Goal: Task Accomplishment & Management: Use online tool/utility

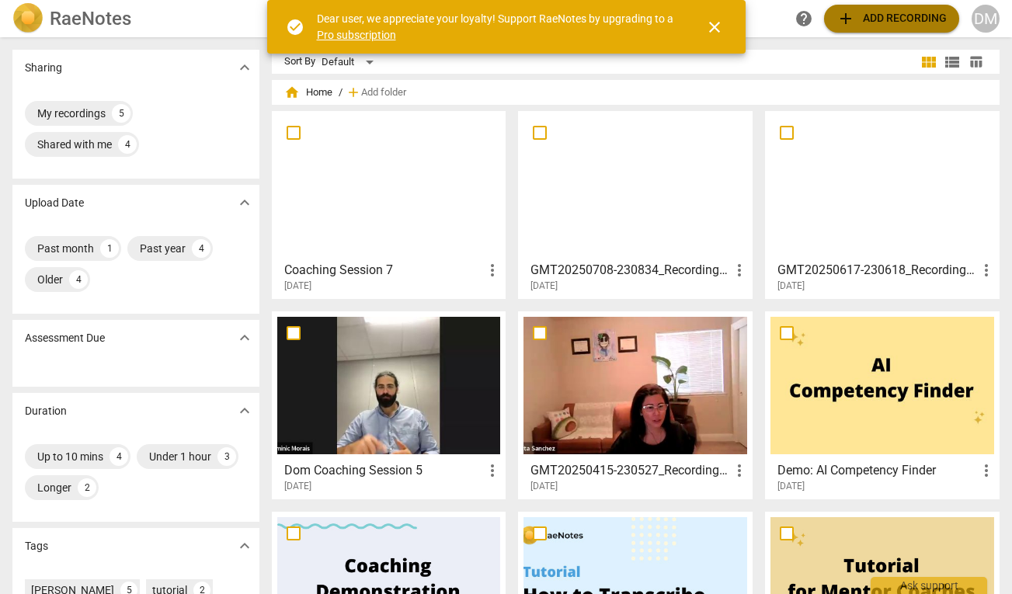
click at [899, 24] on span "add Add recording" at bounding box center [891, 18] width 110 height 19
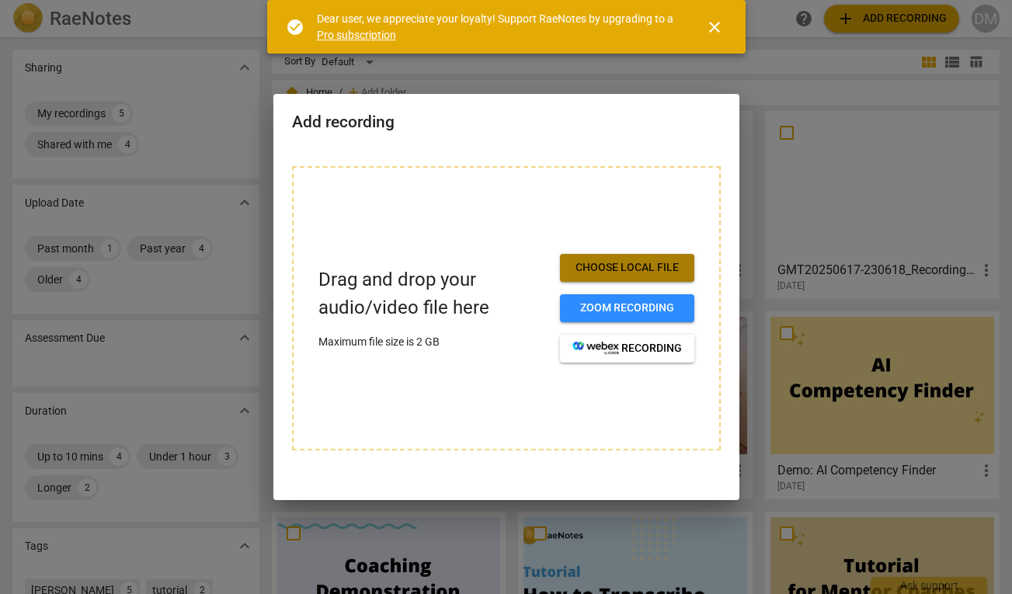
click at [628, 265] on span "Choose local file" at bounding box center [626, 268] width 109 height 16
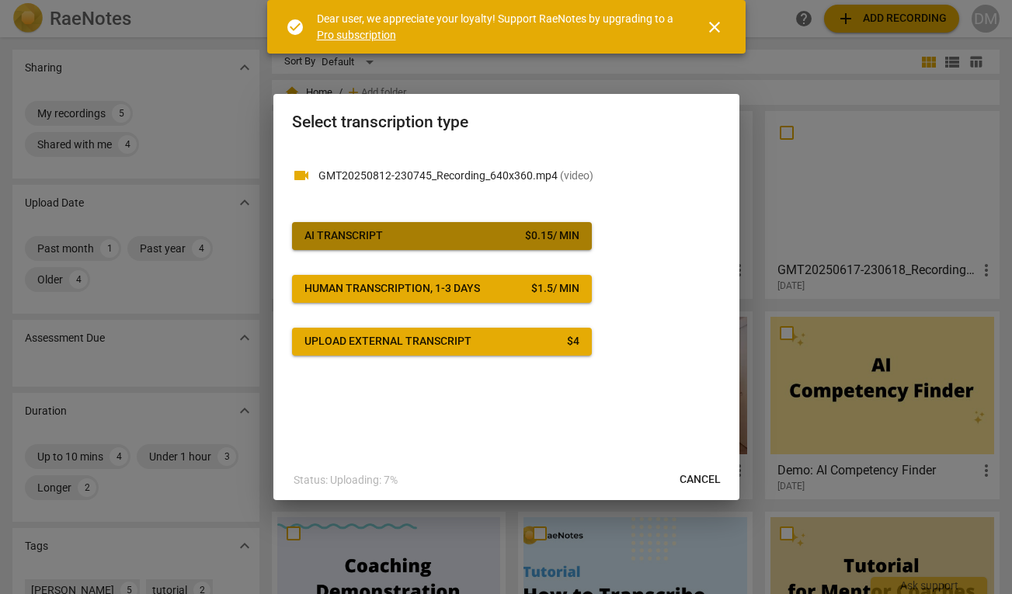
click at [480, 235] on span "AI Transcript $ 0.15 / min" at bounding box center [441, 236] width 275 height 16
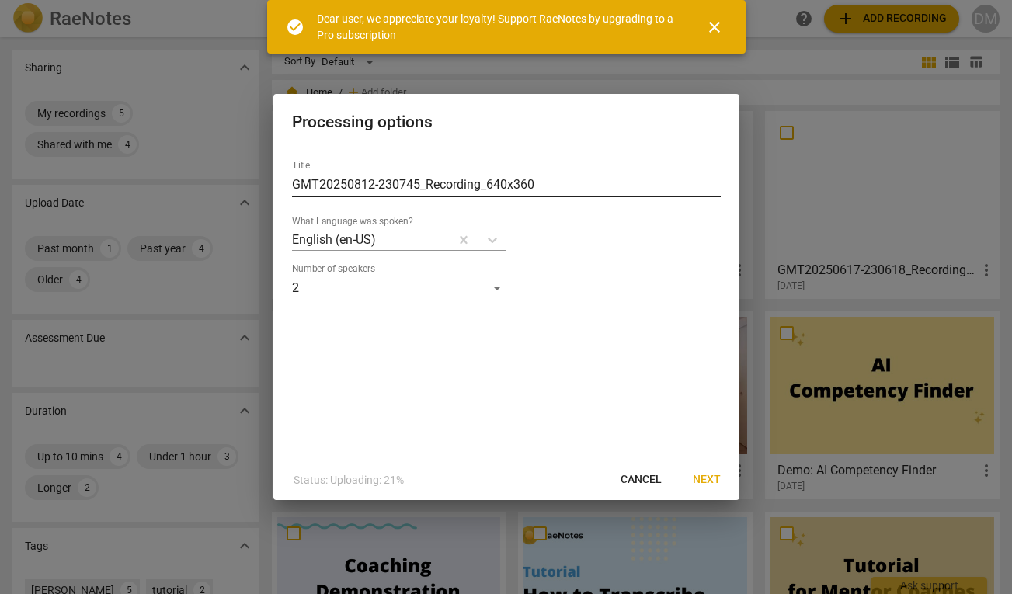
click at [327, 178] on input "GMT20250812-230745_Recording_640x360" at bounding box center [506, 184] width 429 height 25
type input "Coaching Session 8 - ACC Submission"
click at [470, 403] on div "Title Coaching Session 8 - ACC Submission What Language was spoken? English (en…" at bounding box center [506, 304] width 466 height 312
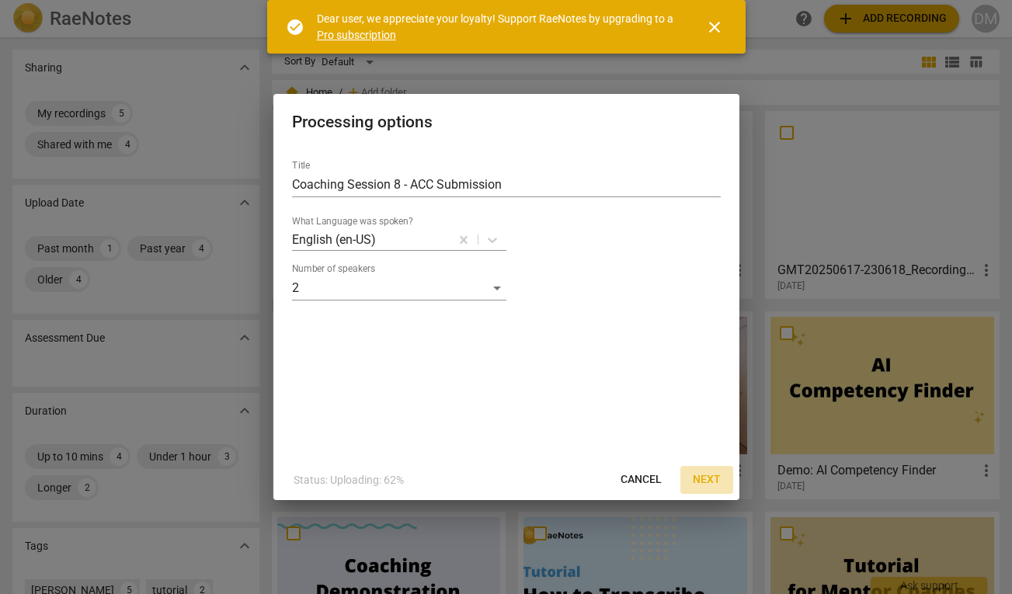
click at [697, 473] on span "Next" at bounding box center [707, 480] width 28 height 16
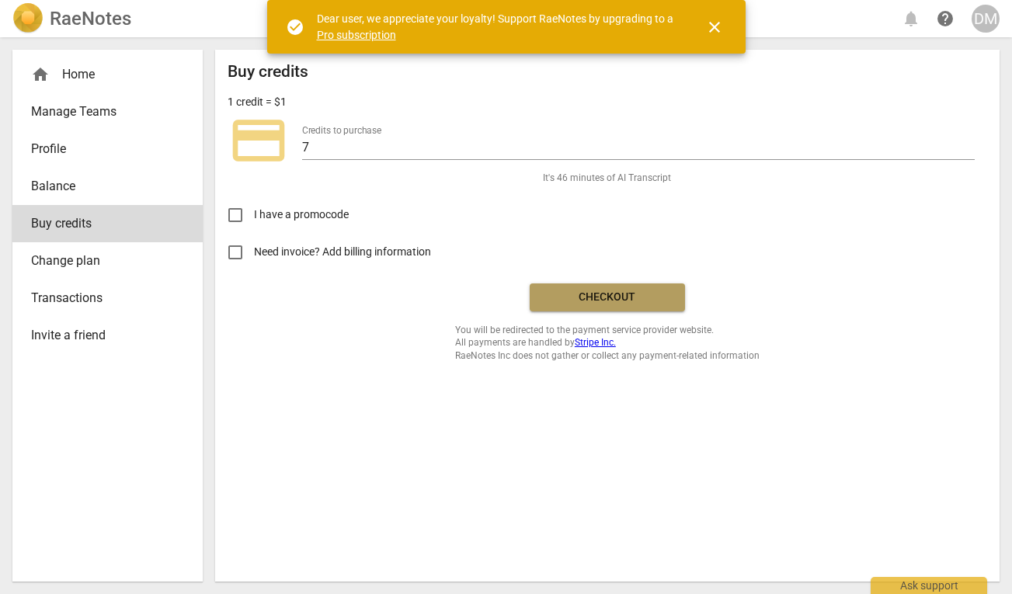
click at [619, 292] on span "Checkout" at bounding box center [607, 298] width 130 height 16
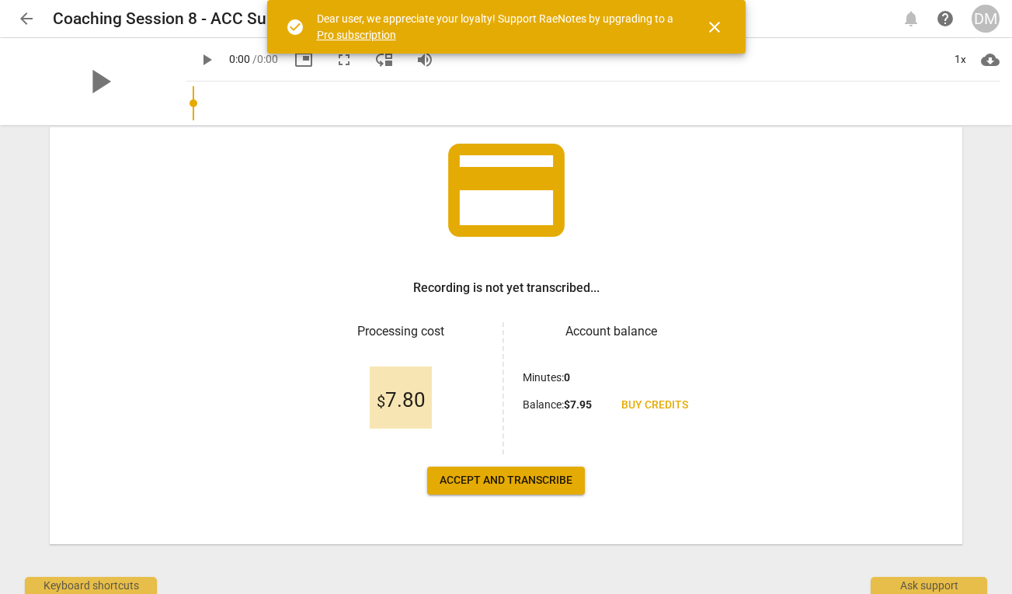
scroll to position [106, 0]
click at [502, 481] on span "Accept and transcribe" at bounding box center [506, 481] width 133 height 16
